Goal: Task Accomplishment & Management: Use online tool/utility

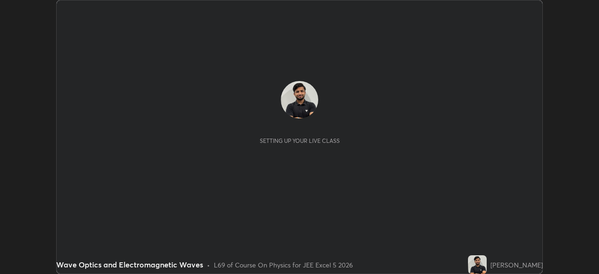
scroll to position [274, 598]
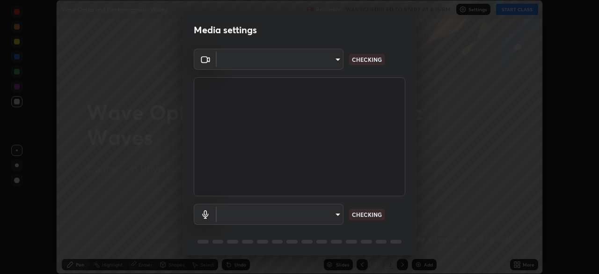
type input "991f874612634fb740a7a2eac7f11ca4c5c922d1b60a0f6e912d77df464512fb"
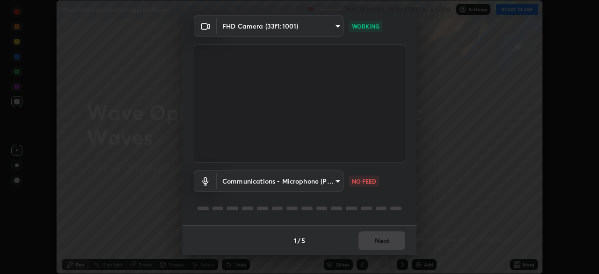
click at [332, 183] on body "Erase all Wave Optics and Electromagnetic Waves Recording WAS SCHEDULED TO STAR…" at bounding box center [299, 137] width 599 height 274
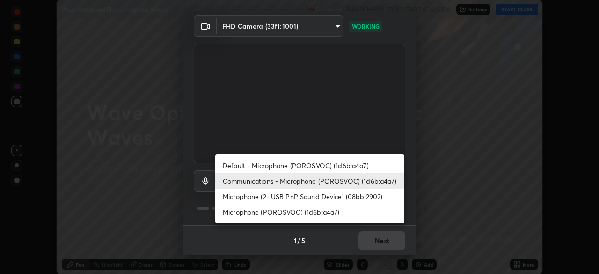
click at [340, 193] on li "Microphone (2- USB PnP Sound Device) (08bb:2902)" at bounding box center [309, 195] width 189 height 15
type input "2072d01fba9523b8f6ec8c5e0957cd0767af5b002dbce5c420b6a137adc64981"
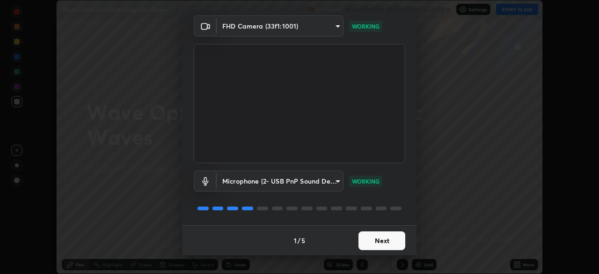
click at [375, 236] on button "Next" at bounding box center [381, 240] width 47 height 19
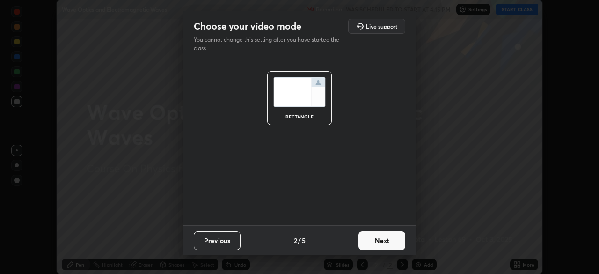
scroll to position [0, 0]
click at [377, 237] on button "Next" at bounding box center [381, 240] width 47 height 19
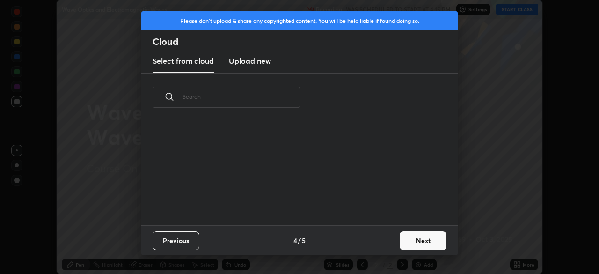
click at [371, 236] on div "Previous 4 / 5 Next" at bounding box center [299, 240] width 316 height 30
click at [414, 237] on button "Next" at bounding box center [422, 240] width 47 height 19
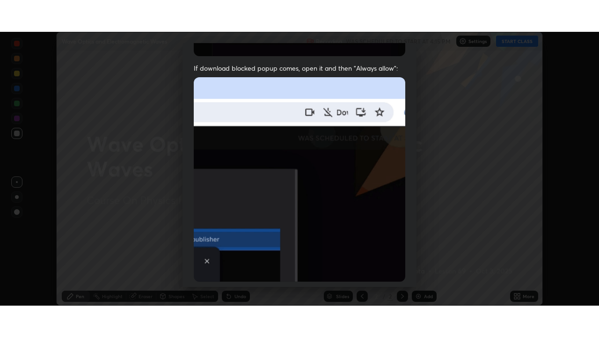
scroll to position [224, 0]
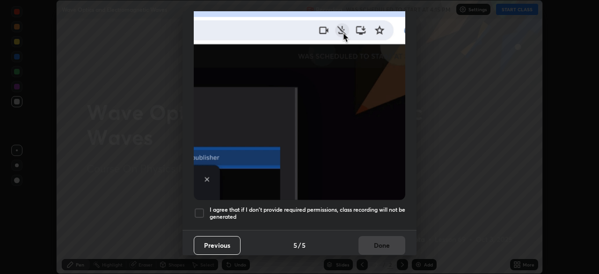
click at [374, 206] on h5 "I agree that if I don't provide required permissions, class recording will not …" at bounding box center [308, 213] width 196 height 14
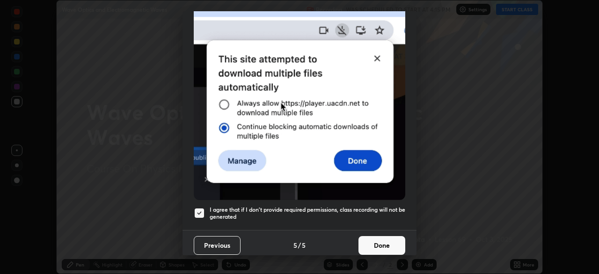
click at [380, 236] on button "Done" at bounding box center [381, 245] width 47 height 19
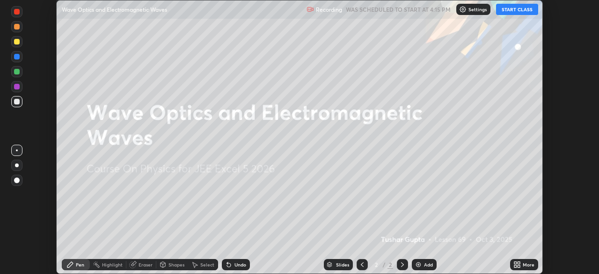
click at [508, 11] on button "START CLASS" at bounding box center [517, 9] width 42 height 11
click at [518, 262] on icon at bounding box center [518, 262] width 2 height 2
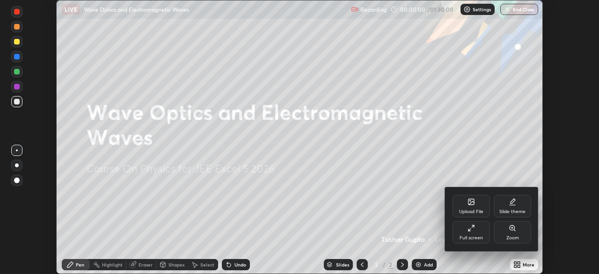
click at [466, 227] on div "Full screen" at bounding box center [470, 232] width 37 height 22
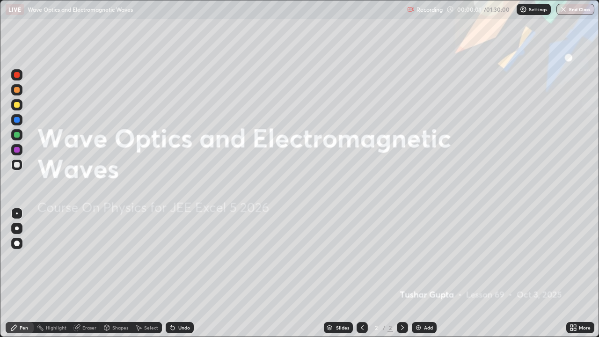
scroll to position [337, 599]
click at [421, 273] on div "Add" at bounding box center [424, 327] width 25 height 11
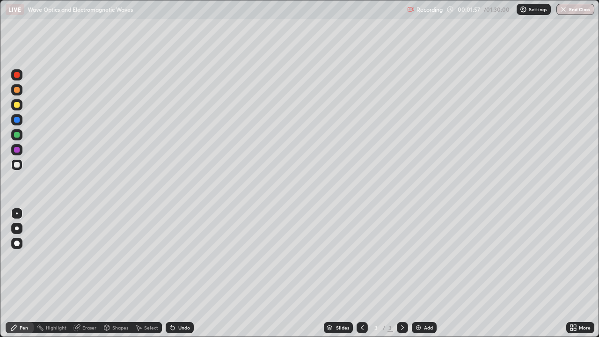
click at [17, 105] on div at bounding box center [17, 105] width 6 height 6
click at [429, 273] on div "Add" at bounding box center [428, 327] width 9 height 5
click at [357, 273] on div at bounding box center [361, 327] width 11 height 11
click at [401, 273] on icon at bounding box center [402, 327] width 7 height 7
click at [183, 273] on div "Undo" at bounding box center [184, 327] width 12 height 5
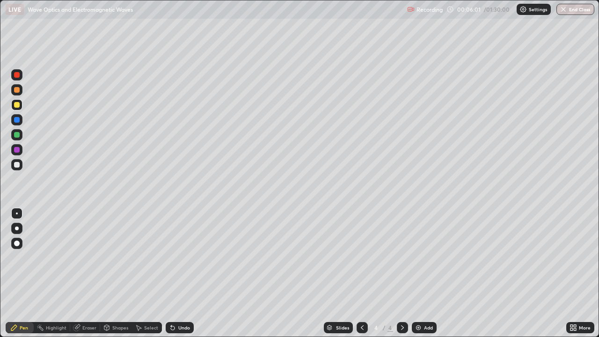
click at [182, 273] on div "Undo" at bounding box center [184, 327] width 12 height 5
click at [361, 273] on icon at bounding box center [361, 327] width 7 height 7
click at [399, 273] on icon at bounding box center [402, 327] width 7 height 7
click at [180, 273] on div "Undo" at bounding box center [180, 327] width 28 height 11
click at [365, 273] on div at bounding box center [361, 327] width 11 height 11
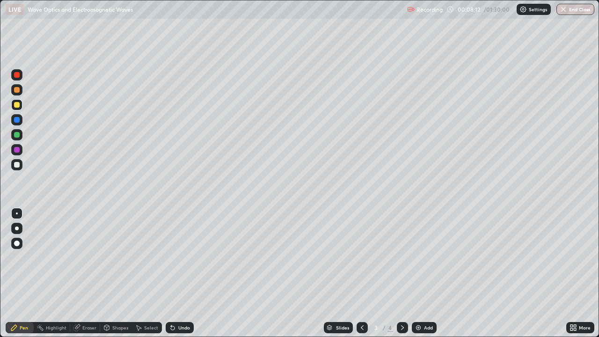
click at [17, 166] on div at bounding box center [17, 165] width 6 height 6
click at [401, 273] on icon at bounding box center [402, 327] width 7 height 7
click at [361, 273] on div at bounding box center [361, 327] width 11 height 11
click at [404, 273] on icon at bounding box center [402, 327] width 7 height 7
click at [357, 273] on div at bounding box center [361, 327] width 11 height 19
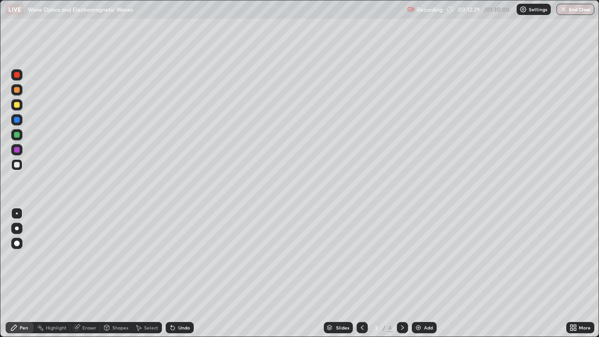
click at [401, 273] on icon at bounding box center [402, 327] width 7 height 7
click at [398, 273] on div at bounding box center [402, 327] width 11 height 11
click at [424, 273] on div "Add" at bounding box center [428, 327] width 9 height 5
click at [18, 105] on div at bounding box center [17, 105] width 6 height 6
click at [183, 273] on div "Undo" at bounding box center [180, 327] width 28 height 11
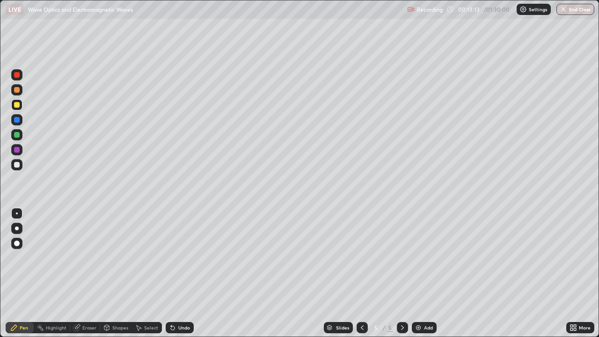
click at [178, 273] on div "Undo" at bounding box center [184, 327] width 12 height 5
click at [171, 273] on icon at bounding box center [171, 325] width 1 height 1
click at [21, 164] on div at bounding box center [16, 164] width 11 height 11
click at [16, 120] on div at bounding box center [17, 120] width 6 height 6
click at [18, 165] on div at bounding box center [17, 165] width 6 height 6
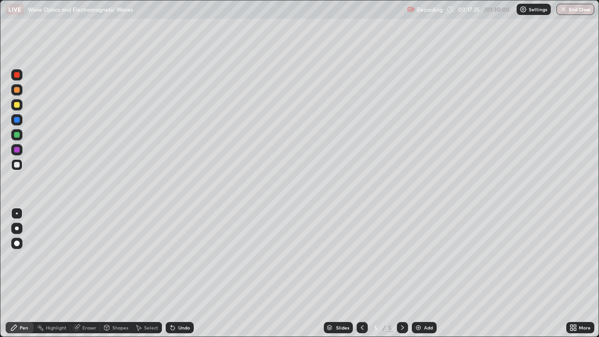
click at [426, 273] on div "Add" at bounding box center [424, 327] width 25 height 11
click at [17, 105] on div at bounding box center [17, 105] width 6 height 6
click at [183, 273] on div "Undo" at bounding box center [180, 327] width 28 height 11
click at [181, 273] on div "Undo" at bounding box center [180, 327] width 28 height 11
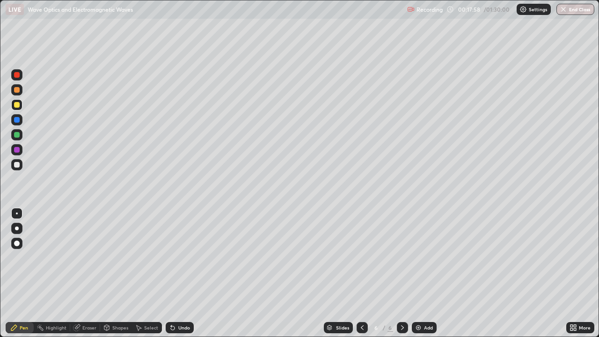
click at [361, 273] on icon at bounding box center [361, 327] width 7 height 7
click at [400, 273] on icon at bounding box center [402, 327] width 7 height 7
click at [89, 273] on div "Eraser" at bounding box center [85, 327] width 30 height 11
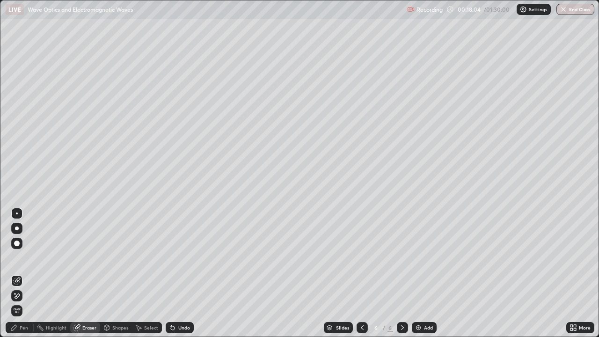
click at [30, 273] on div "Pen" at bounding box center [20, 327] width 28 height 11
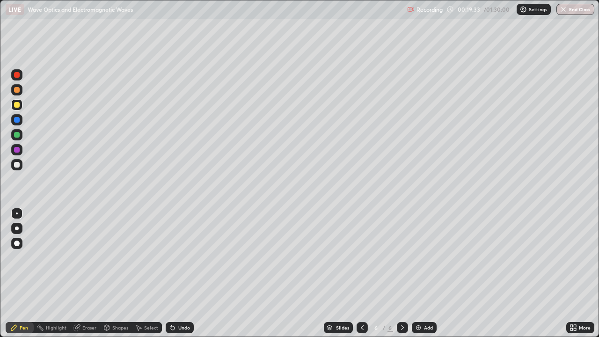
click at [361, 273] on icon at bounding box center [361, 327] width 7 height 7
click at [401, 273] on icon at bounding box center [402, 327] width 7 height 7
click at [416, 273] on div "Add" at bounding box center [424, 327] width 25 height 11
click at [16, 162] on div at bounding box center [17, 165] width 6 height 6
click at [15, 103] on div at bounding box center [17, 105] width 6 height 6
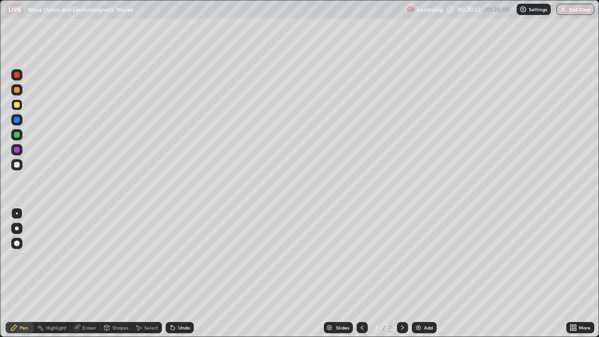
click at [17, 134] on div at bounding box center [17, 135] width 6 height 6
click at [181, 273] on div "Undo" at bounding box center [184, 327] width 12 height 5
click at [178, 273] on div "Undo" at bounding box center [184, 327] width 12 height 5
click at [18, 163] on div at bounding box center [17, 165] width 6 height 6
click at [113, 273] on div "Shapes" at bounding box center [116, 327] width 32 height 11
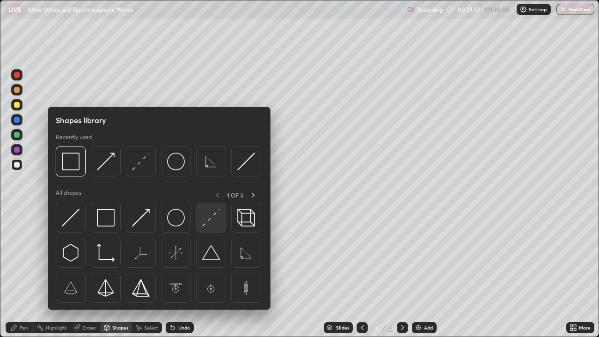
click at [209, 209] on img at bounding box center [211, 218] width 18 height 18
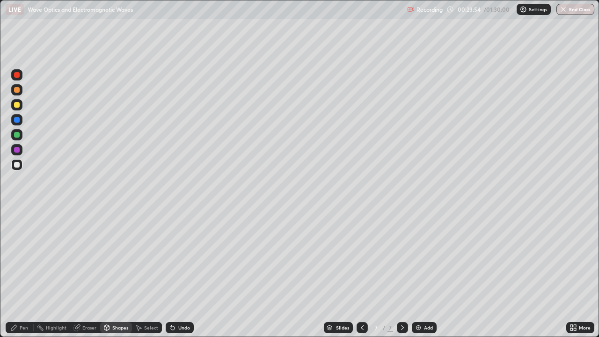
click at [22, 106] on div at bounding box center [16, 104] width 11 height 11
click at [22, 273] on div "Pen" at bounding box center [24, 327] width 8 height 5
click at [17, 166] on div at bounding box center [17, 165] width 6 height 6
click at [62, 273] on div "Highlight" at bounding box center [52, 327] width 36 height 11
click at [23, 273] on div "Pen" at bounding box center [24, 327] width 8 height 5
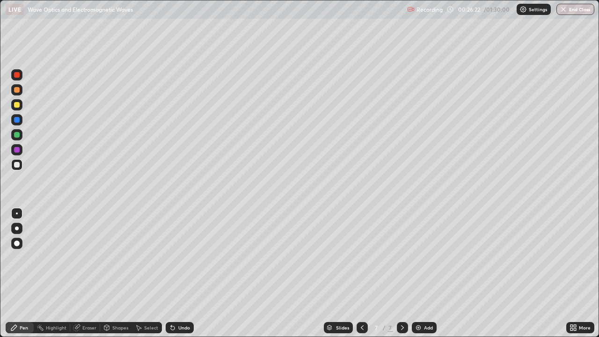
click at [184, 273] on div "Undo" at bounding box center [180, 327] width 28 height 11
click at [179, 273] on div "Undo" at bounding box center [184, 327] width 12 height 5
click at [180, 273] on div "Undo" at bounding box center [180, 327] width 28 height 11
click at [178, 273] on div "Undo" at bounding box center [180, 327] width 28 height 11
click at [175, 273] on div "Undo" at bounding box center [180, 327] width 28 height 11
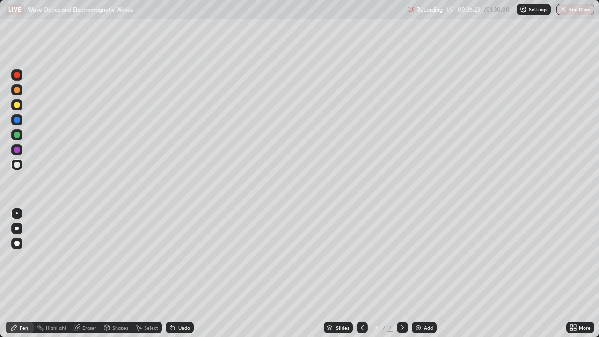
click at [176, 273] on div "Undo" at bounding box center [180, 327] width 28 height 11
click at [177, 273] on div "Undo" at bounding box center [180, 327] width 28 height 11
click at [176, 273] on div "Undo" at bounding box center [180, 327] width 28 height 11
click at [427, 273] on div "Add" at bounding box center [424, 327] width 25 height 11
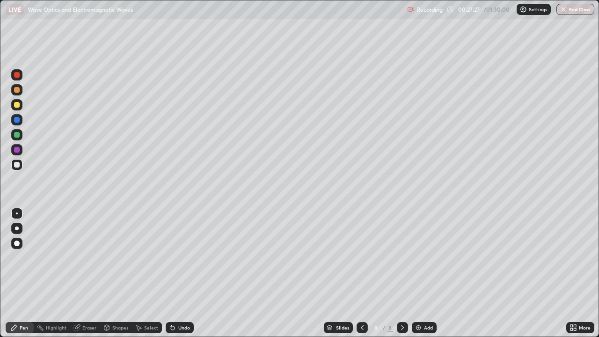
click at [179, 273] on div "Undo" at bounding box center [184, 327] width 12 height 5
click at [362, 273] on div at bounding box center [361, 327] width 11 height 19
click at [179, 273] on div "Undo" at bounding box center [184, 327] width 12 height 5
click at [401, 273] on icon at bounding box center [402, 327] width 7 height 7
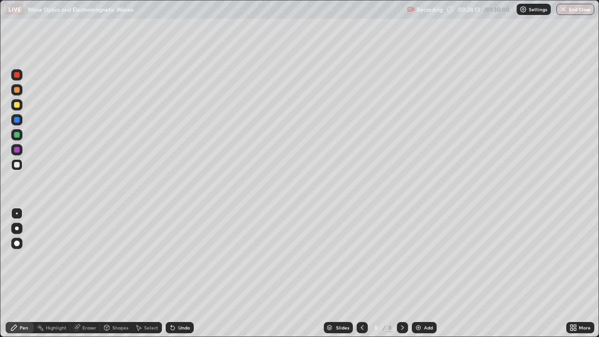
click at [22, 104] on div at bounding box center [16, 104] width 11 height 11
click at [360, 273] on div at bounding box center [361, 327] width 11 height 19
click at [8, 273] on div "Pen" at bounding box center [20, 327] width 28 height 11
click at [401, 273] on icon at bounding box center [402, 327] width 7 height 7
click at [419, 273] on img at bounding box center [417, 327] width 7 height 7
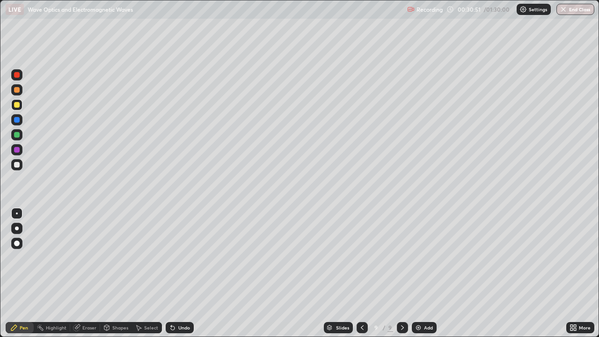
click at [18, 136] on div at bounding box center [17, 135] width 6 height 6
click at [174, 273] on div "Undo" at bounding box center [180, 327] width 28 height 11
click at [172, 273] on icon at bounding box center [173, 328] width 4 height 4
click at [414, 273] on img at bounding box center [417, 327] width 7 height 7
click at [23, 161] on div at bounding box center [16, 164] width 15 height 15
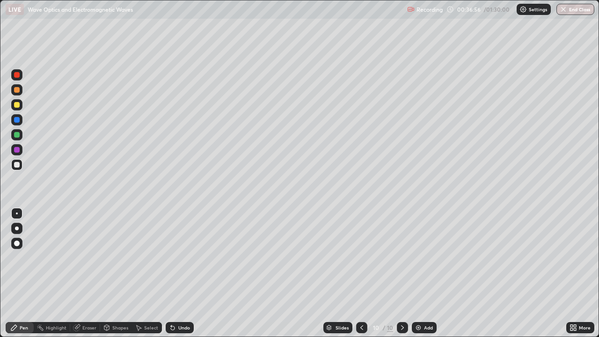
click at [417, 273] on img at bounding box center [417, 327] width 7 height 7
click at [18, 104] on div at bounding box center [17, 105] width 6 height 6
click at [20, 162] on div at bounding box center [16, 164] width 11 height 11
click at [84, 273] on div "Eraser" at bounding box center [85, 327] width 30 height 11
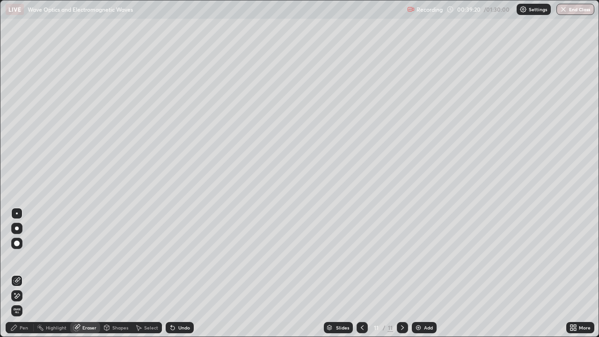
click at [17, 273] on icon at bounding box center [16, 296] width 7 height 8
click at [25, 273] on div "Pen" at bounding box center [20, 327] width 28 height 11
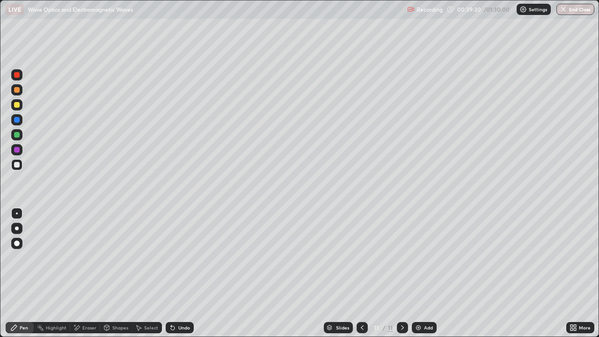
click at [361, 273] on div at bounding box center [361, 327] width 11 height 11
click at [360, 273] on icon at bounding box center [361, 327] width 7 height 7
click at [401, 273] on icon at bounding box center [402, 327] width 7 height 7
click at [399, 273] on div at bounding box center [402, 327] width 11 height 11
click at [188, 273] on div "Undo" at bounding box center [184, 327] width 12 height 5
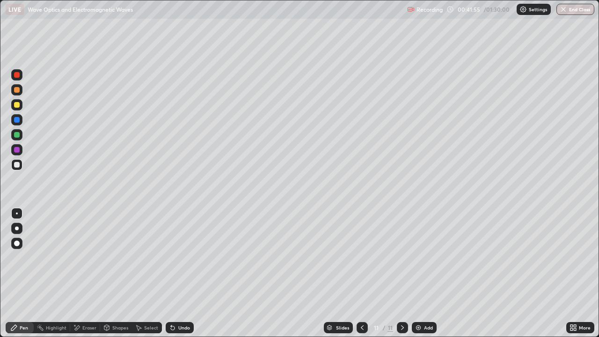
click at [184, 273] on div "Undo" at bounding box center [184, 327] width 12 height 5
click at [182, 273] on div "Undo" at bounding box center [184, 327] width 12 height 5
click at [180, 273] on div "Undo" at bounding box center [180, 327] width 28 height 11
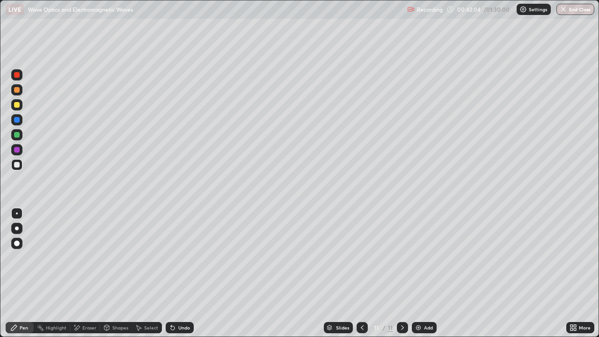
click at [90, 273] on div "Eraser" at bounding box center [89, 327] width 14 height 5
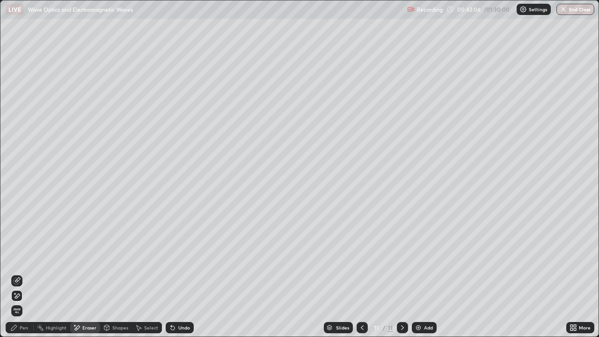
click at [22, 273] on div "Pen" at bounding box center [24, 327] width 8 height 5
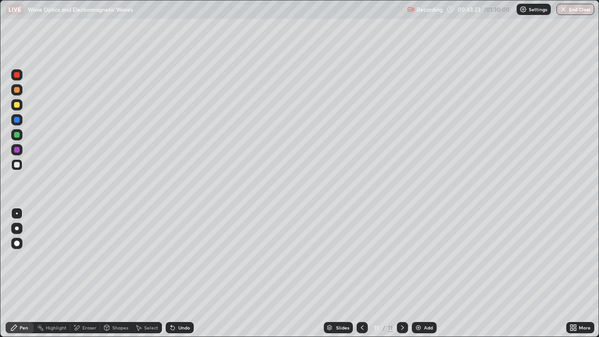
click at [419, 273] on div "Add" at bounding box center [424, 327] width 25 height 11
click at [361, 273] on icon at bounding box center [361, 327] width 7 height 7
click at [401, 273] on icon at bounding box center [402, 327] width 7 height 7
click at [20, 106] on div at bounding box center [16, 104] width 11 height 11
click at [424, 273] on div "Add" at bounding box center [424, 327] width 25 height 11
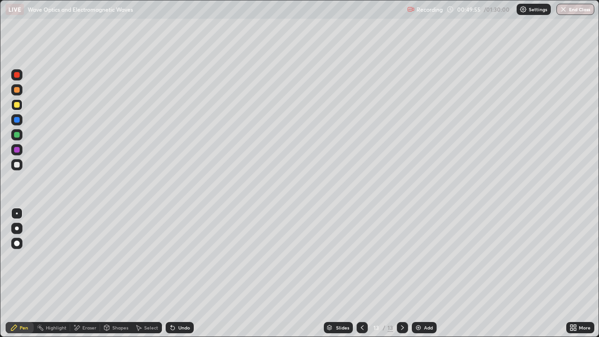
click at [20, 166] on div at bounding box center [16, 164] width 11 height 11
click at [181, 273] on div "Undo" at bounding box center [184, 327] width 12 height 5
click at [57, 273] on div "Highlight" at bounding box center [56, 327] width 21 height 5
click at [27, 273] on div "Pen" at bounding box center [24, 327] width 8 height 5
click at [362, 273] on icon at bounding box center [361, 327] width 7 height 7
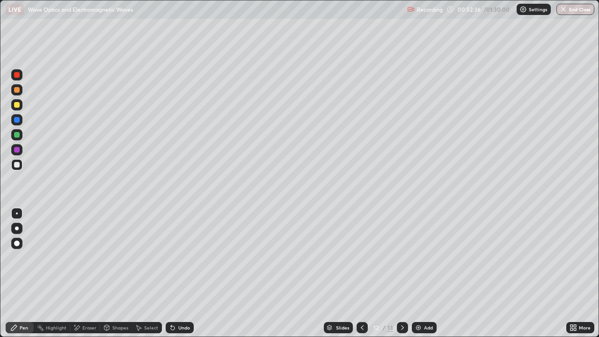
click at [402, 273] on icon at bounding box center [402, 327] width 7 height 7
click at [361, 273] on icon at bounding box center [361, 327] width 7 height 7
click at [402, 273] on icon at bounding box center [402, 327] width 3 height 5
click at [421, 273] on div "Add" at bounding box center [424, 327] width 25 height 11
click at [361, 273] on icon at bounding box center [361, 327] width 7 height 7
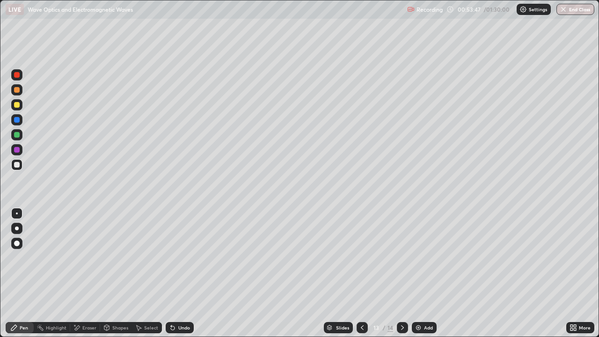
click at [398, 273] on div at bounding box center [402, 327] width 11 height 11
click at [22, 106] on div at bounding box center [16, 104] width 11 height 11
click at [121, 273] on div "Shapes" at bounding box center [116, 327] width 32 height 11
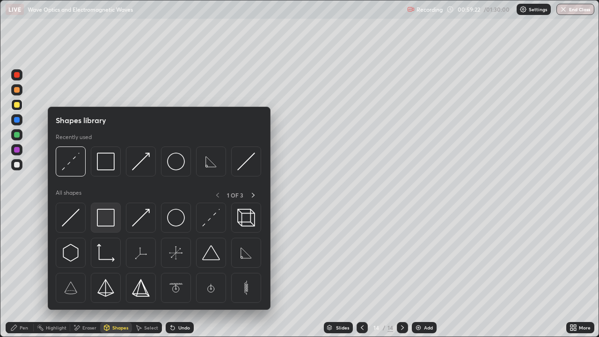
click at [107, 216] on img at bounding box center [106, 218] width 18 height 18
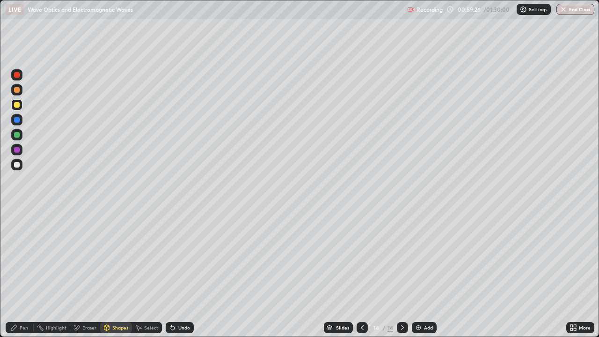
click at [11, 273] on div "Pen" at bounding box center [20, 327] width 28 height 11
click at [115, 273] on div "Shapes" at bounding box center [116, 327] width 32 height 11
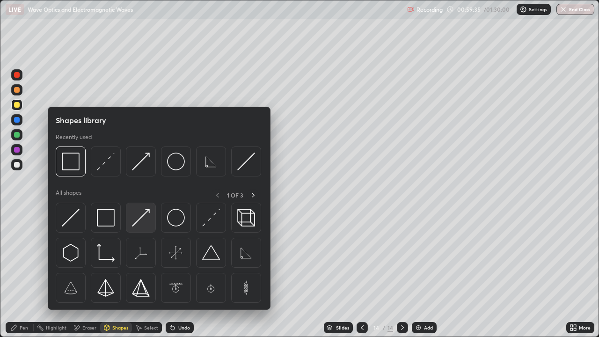
click at [139, 218] on img at bounding box center [141, 218] width 18 height 18
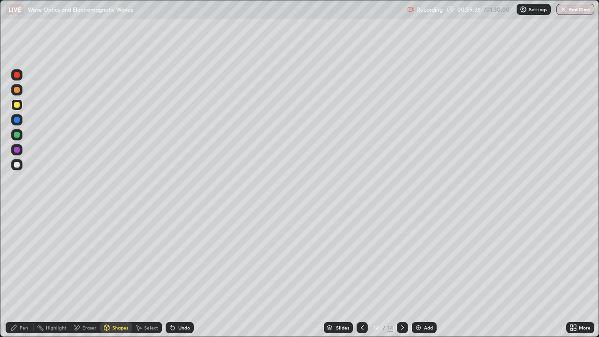
click at [17, 164] on div at bounding box center [17, 165] width 6 height 6
click at [182, 273] on div "Undo" at bounding box center [184, 327] width 12 height 5
click at [110, 273] on div "Shapes" at bounding box center [116, 327] width 32 height 11
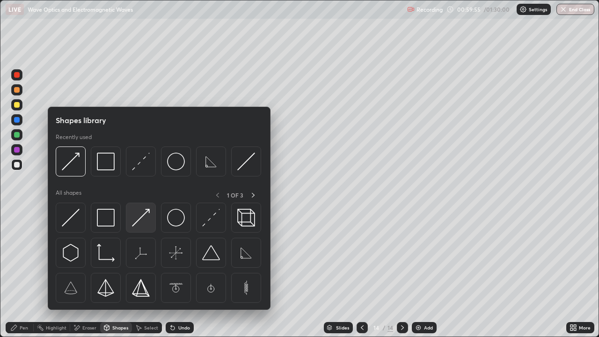
click at [147, 220] on img at bounding box center [141, 218] width 18 height 18
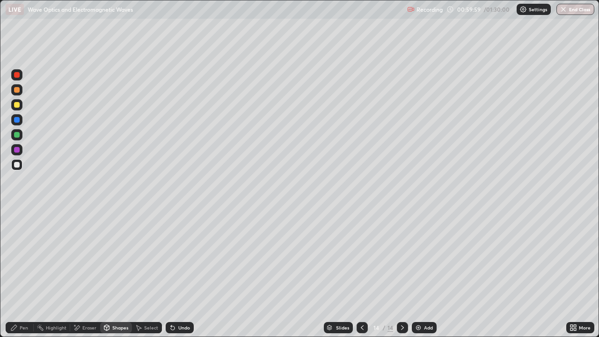
click at [119, 273] on div "Shapes" at bounding box center [120, 327] width 16 height 5
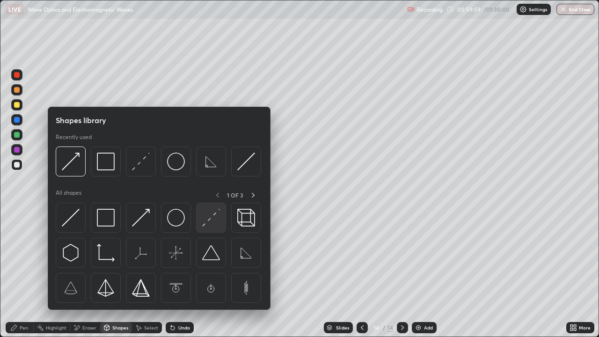
click at [211, 218] on img at bounding box center [211, 218] width 18 height 18
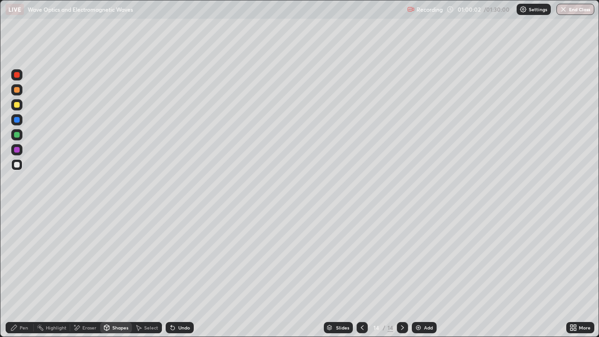
click at [18, 273] on div "Pen" at bounding box center [20, 327] width 28 height 11
click at [111, 273] on div "Shapes" at bounding box center [116, 327] width 32 height 11
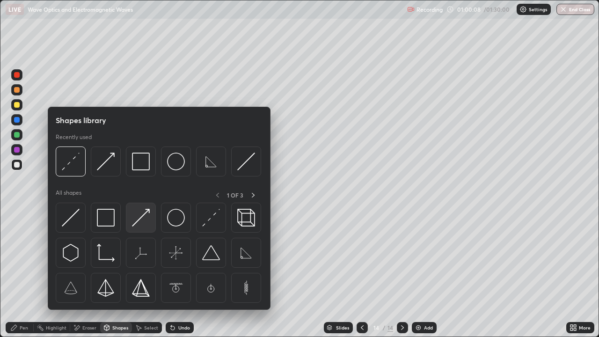
click at [143, 217] on img at bounding box center [141, 218] width 18 height 18
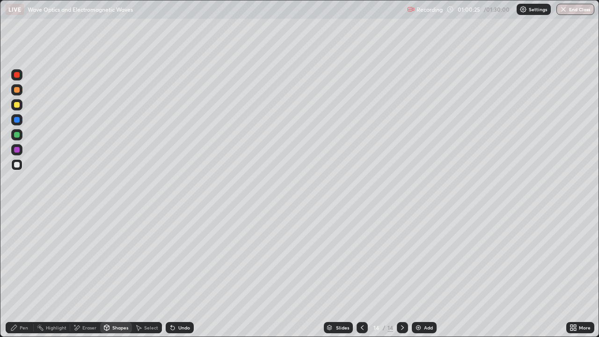
click at [121, 273] on div "Shapes" at bounding box center [116, 327] width 32 height 11
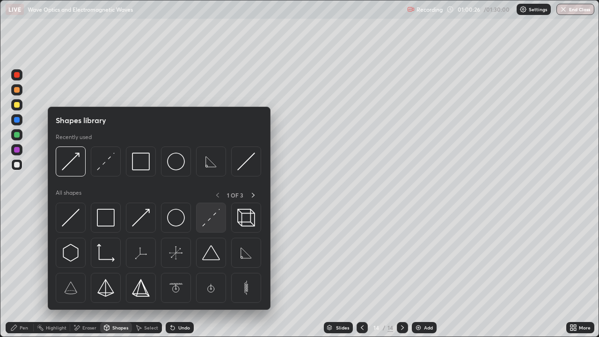
click at [208, 217] on img at bounding box center [211, 218] width 18 height 18
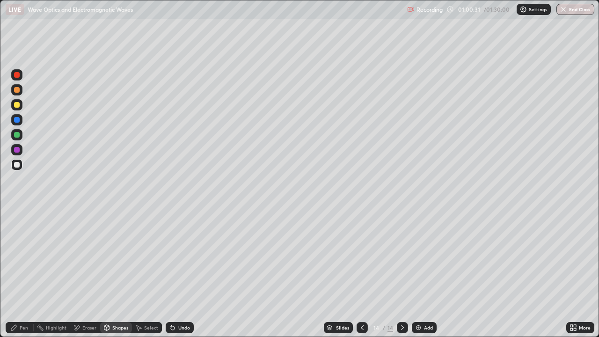
click at [24, 273] on div "Pen" at bounding box center [24, 327] width 8 height 5
click at [124, 273] on div "Shapes" at bounding box center [120, 327] width 16 height 5
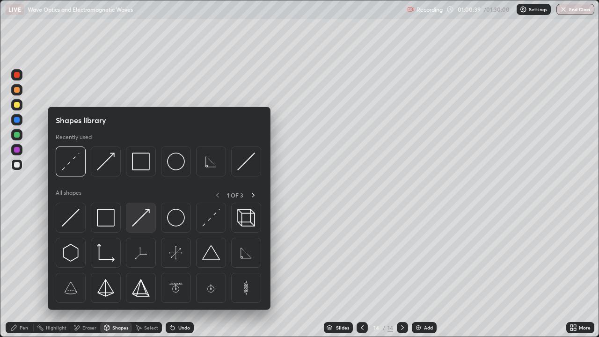
click at [139, 221] on img at bounding box center [141, 218] width 18 height 18
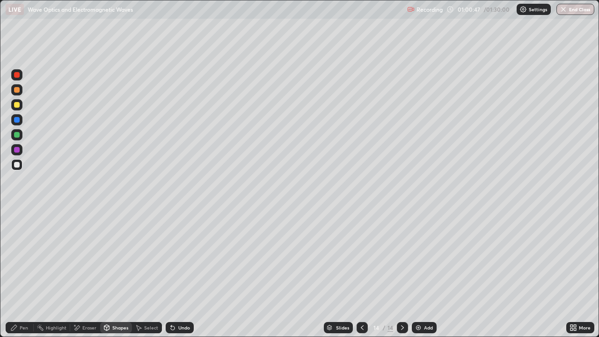
click at [26, 273] on div "Pen" at bounding box center [24, 327] width 8 height 5
click at [118, 273] on div "Shapes" at bounding box center [120, 327] width 16 height 5
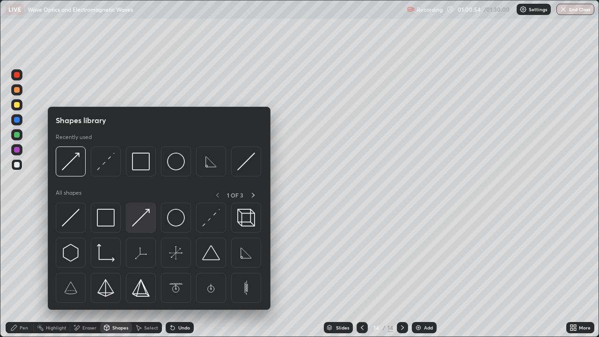
click at [146, 217] on img at bounding box center [141, 218] width 18 height 18
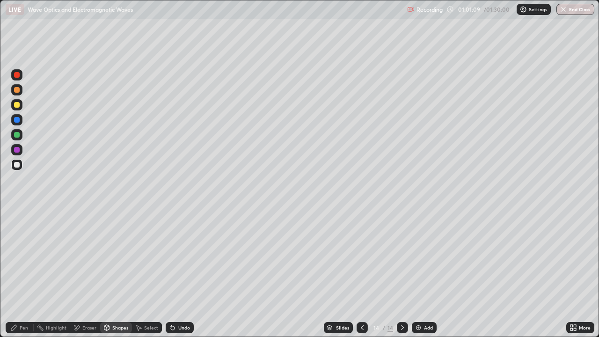
click at [27, 273] on div "Pen" at bounding box center [20, 327] width 28 height 11
click at [22, 136] on div at bounding box center [16, 134] width 11 height 11
click at [49, 273] on div "Highlight" at bounding box center [52, 327] width 36 height 11
click at [18, 75] on div at bounding box center [17, 75] width 6 height 6
click at [22, 273] on div "Pen" at bounding box center [20, 327] width 28 height 11
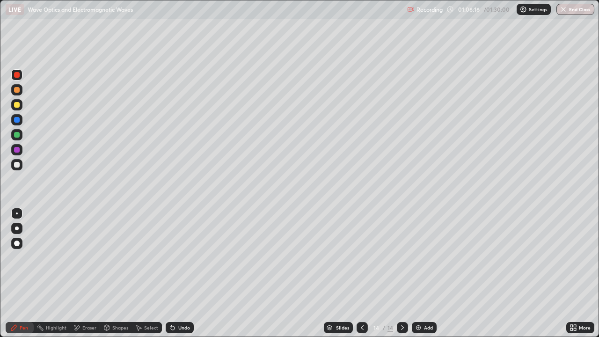
click at [53, 273] on div "Highlight" at bounding box center [56, 327] width 21 height 5
click at [15, 273] on icon at bounding box center [14, 328] width 6 height 6
click at [421, 273] on div "Add" at bounding box center [424, 327] width 25 height 11
click at [364, 273] on div at bounding box center [361, 327] width 11 height 11
click at [52, 273] on div "Highlight" at bounding box center [56, 327] width 21 height 5
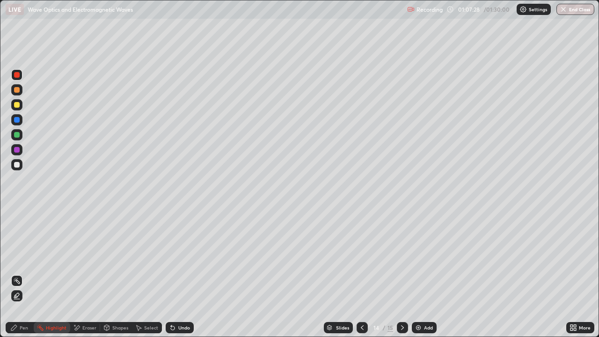
click at [23, 273] on div "Pen" at bounding box center [24, 327] width 8 height 5
click at [401, 273] on icon at bounding box center [402, 327] width 7 height 7
click at [20, 166] on div at bounding box center [16, 164] width 11 height 11
click at [429, 273] on div "Add" at bounding box center [428, 327] width 9 height 5
click at [19, 107] on div at bounding box center [16, 104] width 11 height 11
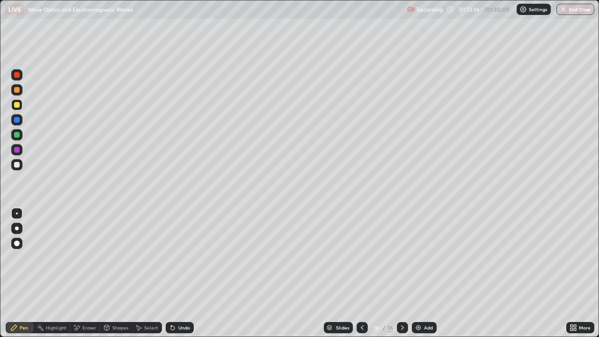
click at [182, 273] on div "Undo" at bounding box center [184, 327] width 12 height 5
click at [181, 273] on div "Undo" at bounding box center [180, 327] width 28 height 11
click at [180, 273] on div "Undo" at bounding box center [180, 327] width 28 height 11
click at [178, 273] on div "Undo" at bounding box center [184, 327] width 12 height 5
click at [180, 273] on div "Undo" at bounding box center [180, 327] width 28 height 11
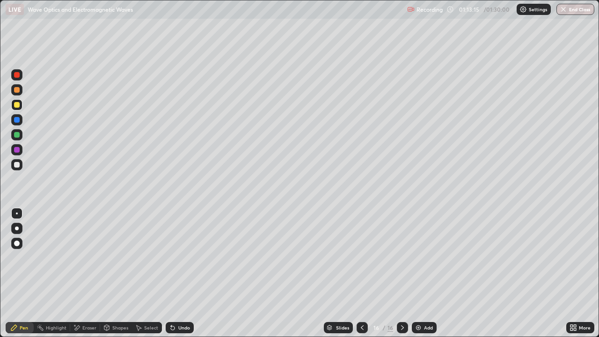
click at [178, 273] on div "Undo" at bounding box center [180, 327] width 28 height 11
click at [361, 273] on icon at bounding box center [361, 327] width 7 height 7
click at [59, 273] on div "Highlight" at bounding box center [52, 327] width 36 height 11
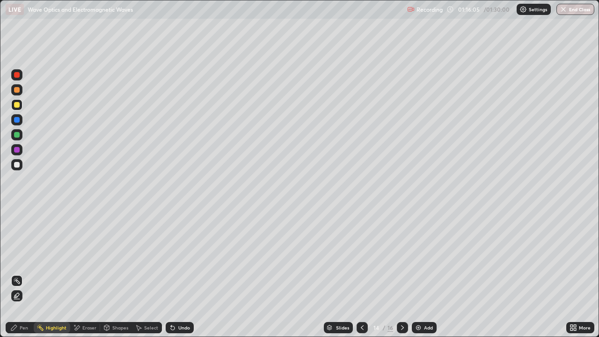
click at [401, 273] on icon at bounding box center [402, 327] width 7 height 7
click at [16, 273] on icon at bounding box center [13, 327] width 7 height 7
click at [361, 273] on icon at bounding box center [361, 327] width 7 height 7
click at [401, 273] on icon at bounding box center [402, 327] width 7 height 7
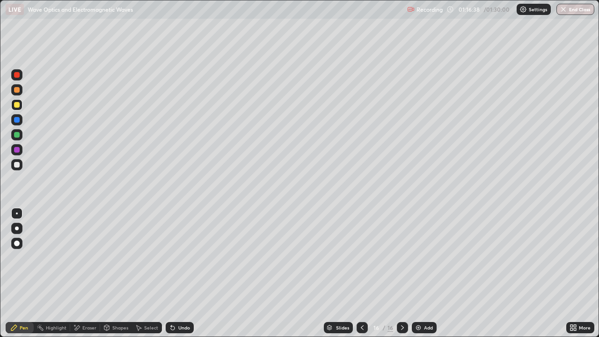
click at [416, 273] on img at bounding box center [417, 327] width 7 height 7
click at [14, 165] on div at bounding box center [17, 165] width 6 height 6
click at [186, 273] on div "Undo" at bounding box center [184, 327] width 12 height 5
click at [18, 105] on div at bounding box center [17, 105] width 6 height 6
click at [188, 273] on div "Undo" at bounding box center [184, 327] width 12 height 5
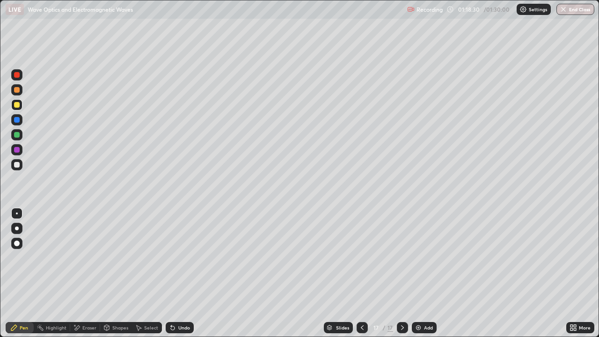
click at [359, 273] on div at bounding box center [361, 327] width 11 height 11
click at [398, 273] on div at bounding box center [402, 327] width 11 height 11
click at [426, 273] on div "Add" at bounding box center [428, 327] width 9 height 5
click at [19, 165] on div at bounding box center [17, 165] width 6 height 6
click at [186, 273] on div "Undo" at bounding box center [184, 327] width 12 height 5
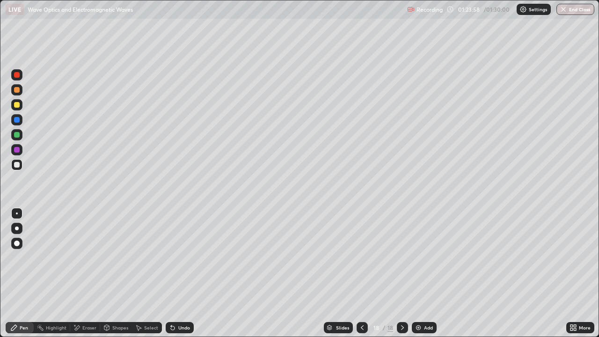
click at [182, 273] on div "Undo" at bounding box center [184, 327] width 12 height 5
click at [117, 273] on div "Shapes" at bounding box center [120, 327] width 16 height 5
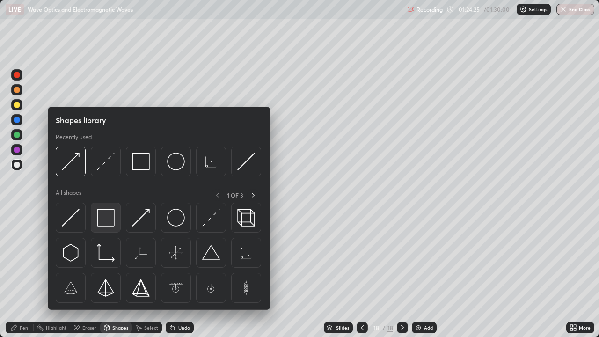
click at [102, 217] on img at bounding box center [106, 218] width 18 height 18
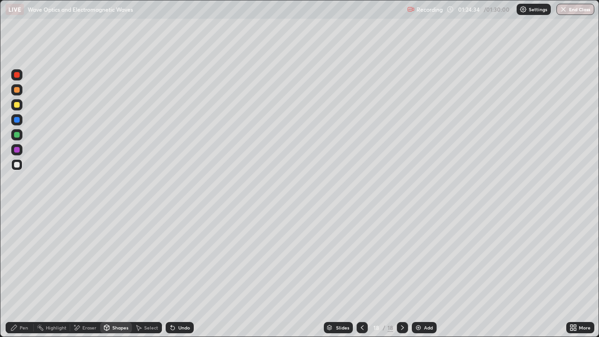
click at [420, 273] on img at bounding box center [417, 327] width 7 height 7
click at [107, 273] on icon at bounding box center [107, 328] width 0 height 3
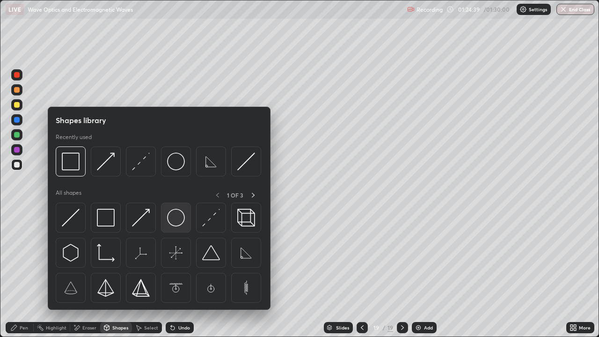
click at [179, 219] on img at bounding box center [176, 218] width 18 height 18
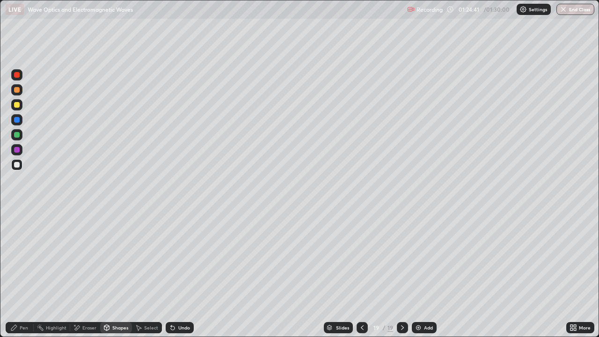
click at [21, 273] on div "Pen" at bounding box center [24, 327] width 8 height 5
click at [115, 273] on div "Shapes" at bounding box center [120, 327] width 16 height 5
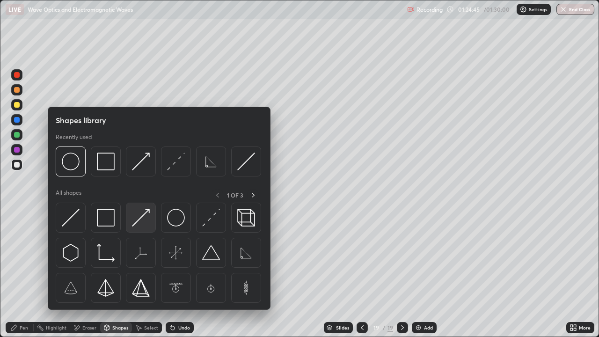
click at [141, 217] on img at bounding box center [141, 218] width 18 height 18
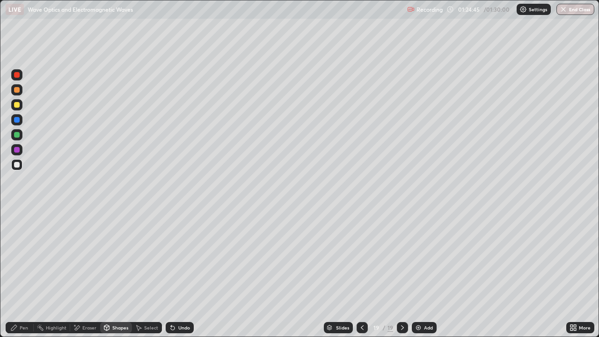
click at [17, 105] on div at bounding box center [17, 105] width 6 height 6
click at [182, 273] on div "Undo" at bounding box center [184, 327] width 12 height 5
click at [22, 273] on div "Pen" at bounding box center [24, 327] width 8 height 5
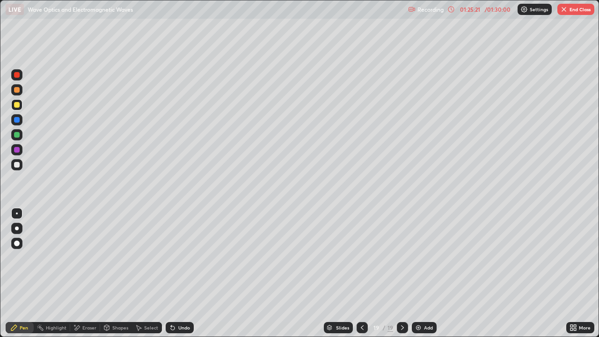
click at [179, 273] on div "Undo" at bounding box center [180, 327] width 28 height 11
click at [17, 135] on div at bounding box center [17, 135] width 6 height 6
click at [120, 273] on div "Shapes" at bounding box center [116, 327] width 32 height 11
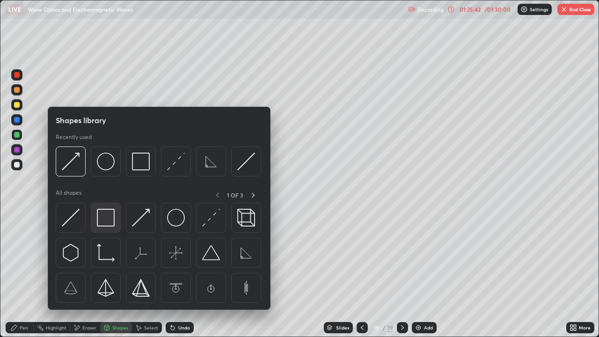
click at [112, 217] on img at bounding box center [106, 218] width 18 height 18
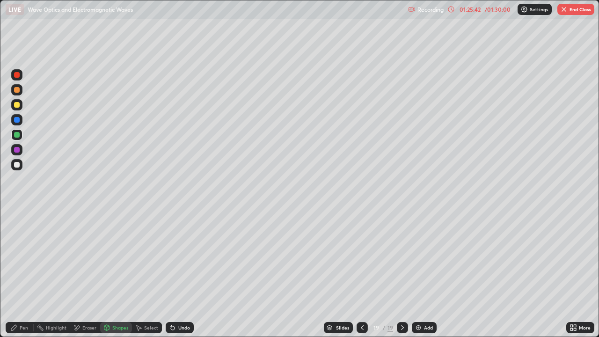
click at [22, 168] on div at bounding box center [16, 164] width 11 height 11
click at [175, 273] on div "Undo" at bounding box center [180, 327] width 28 height 11
click at [116, 273] on div "Shapes" at bounding box center [116, 327] width 32 height 11
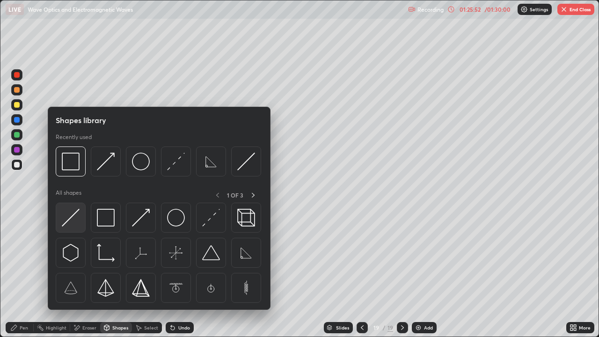
click at [73, 220] on img at bounding box center [71, 218] width 18 height 18
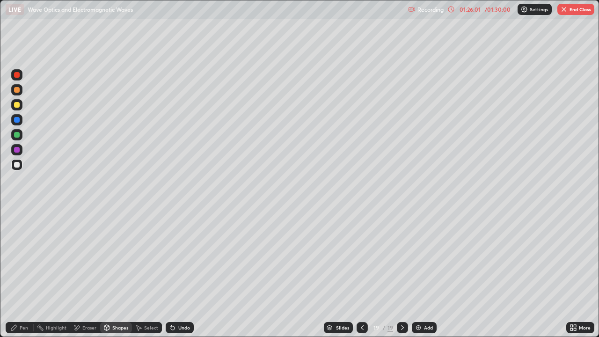
click at [112, 273] on div "Shapes" at bounding box center [120, 327] width 16 height 5
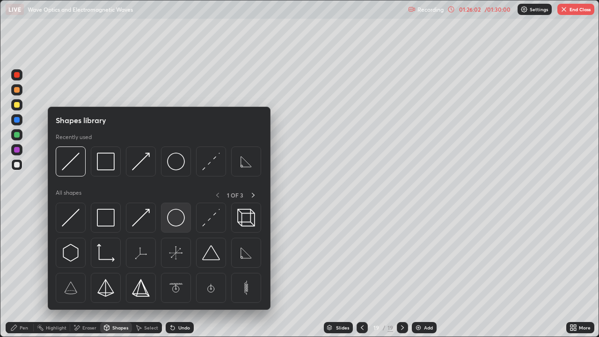
click at [173, 218] on img at bounding box center [176, 218] width 18 height 18
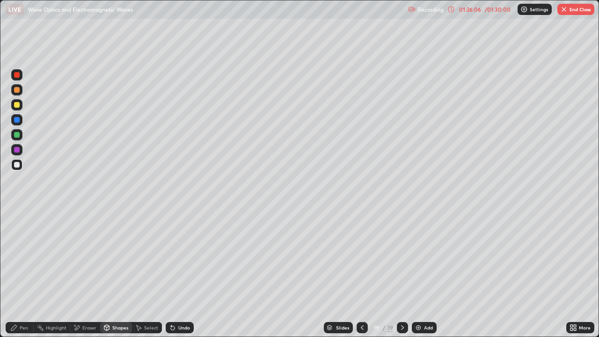
click at [25, 273] on div "Pen" at bounding box center [24, 327] width 8 height 5
click at [119, 273] on div "Shapes" at bounding box center [120, 327] width 16 height 5
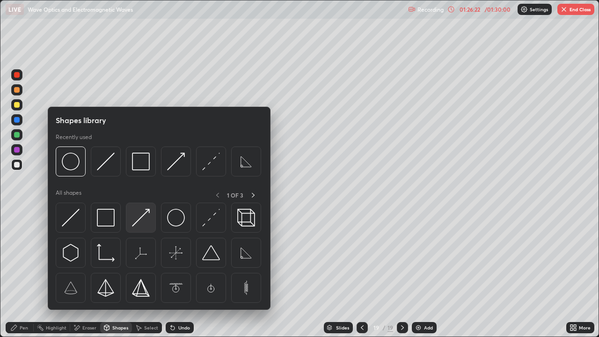
click at [141, 218] on img at bounding box center [141, 218] width 18 height 18
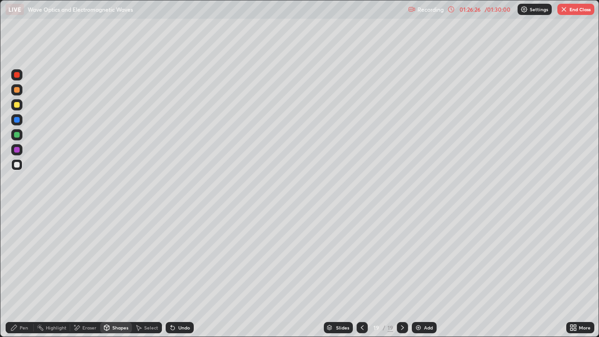
click at [182, 273] on div "Undo" at bounding box center [184, 327] width 12 height 5
click at [21, 104] on div at bounding box center [16, 104] width 11 height 11
click at [21, 273] on div "Pen" at bounding box center [24, 327] width 8 height 5
click at [572, 10] on button "End Class" at bounding box center [575, 9] width 37 height 11
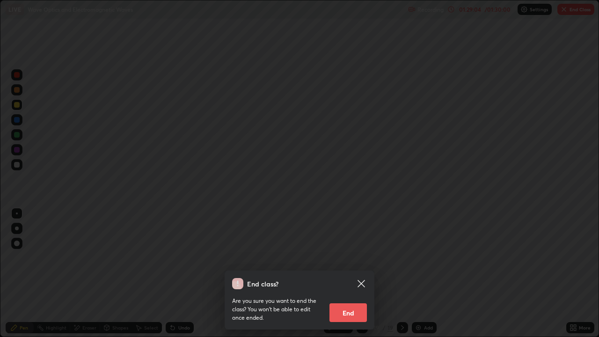
click at [356, 273] on button "End" at bounding box center [347, 312] width 37 height 19
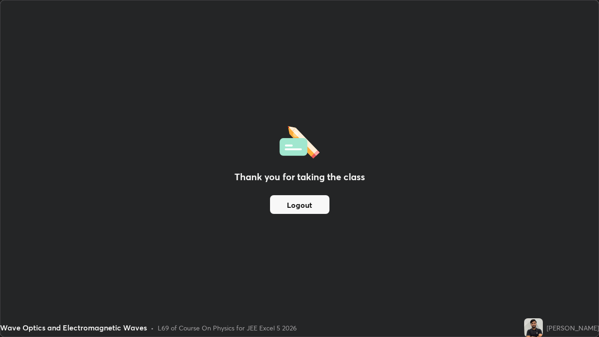
click at [310, 203] on button "Logout" at bounding box center [299, 204] width 59 height 19
click at [308, 205] on button "Logout" at bounding box center [299, 204] width 59 height 19
